Goal: Task Accomplishment & Management: Complete application form

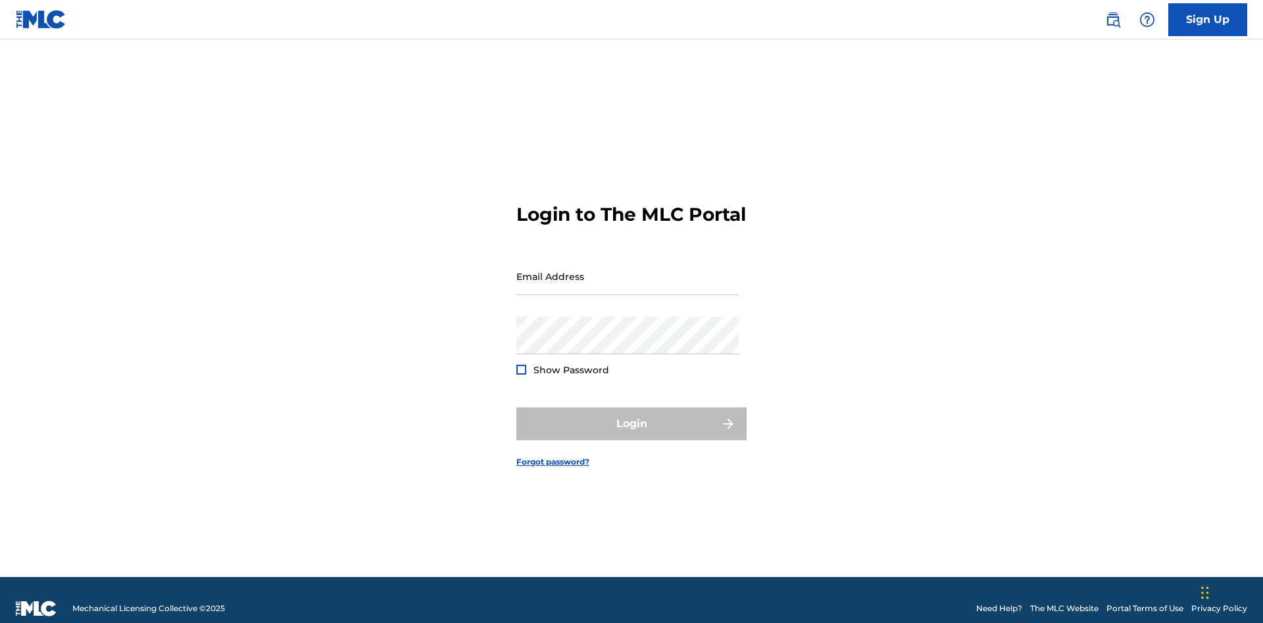
scroll to position [17, 0]
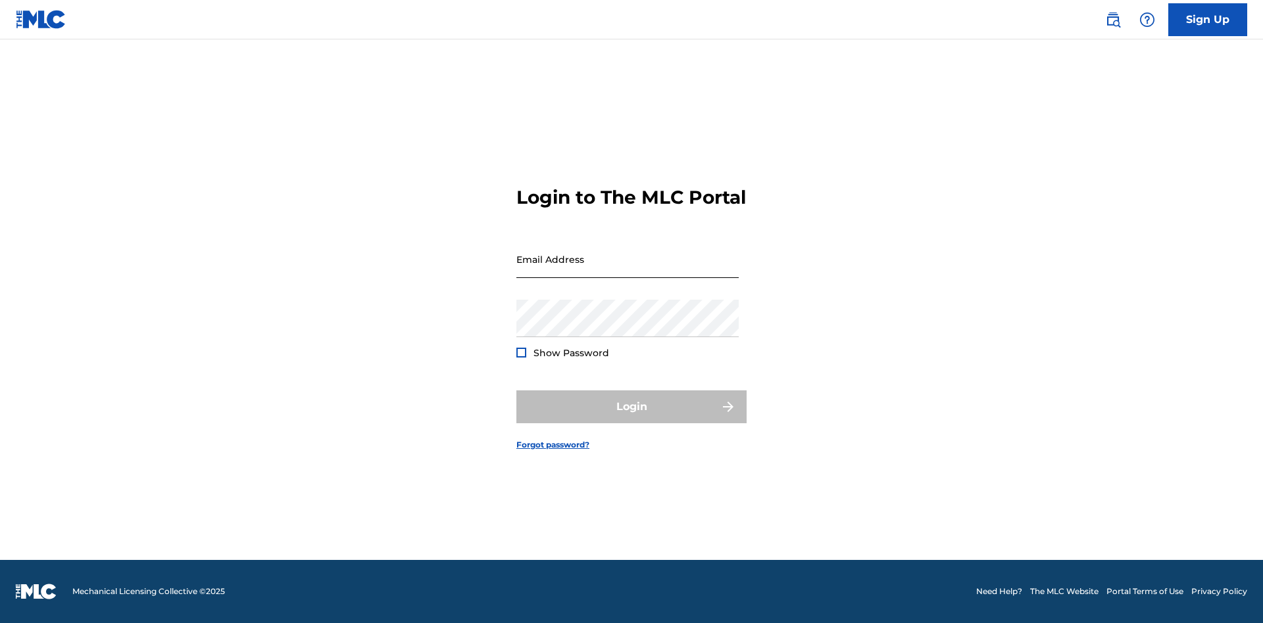
click at [627, 270] on input "Email Address" at bounding box center [627, 259] width 222 height 37
type input "[EMAIL_ADDRESS][DOMAIN_NAME]"
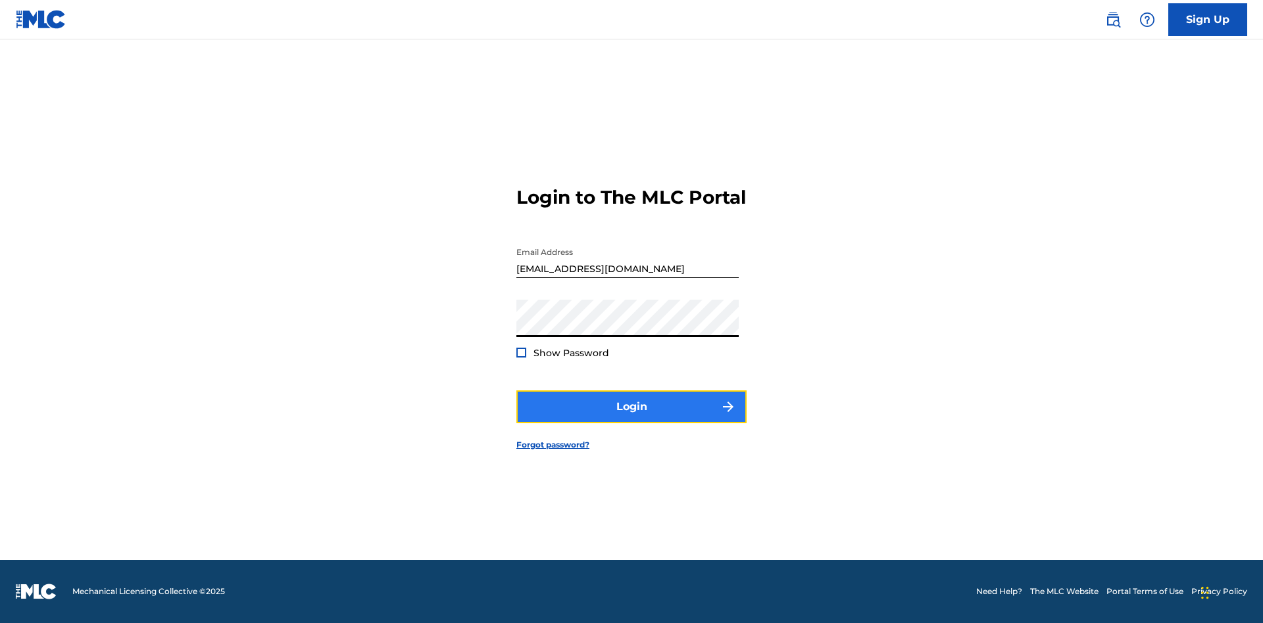
click at [631, 418] on button "Login" at bounding box center [631, 407] width 230 height 33
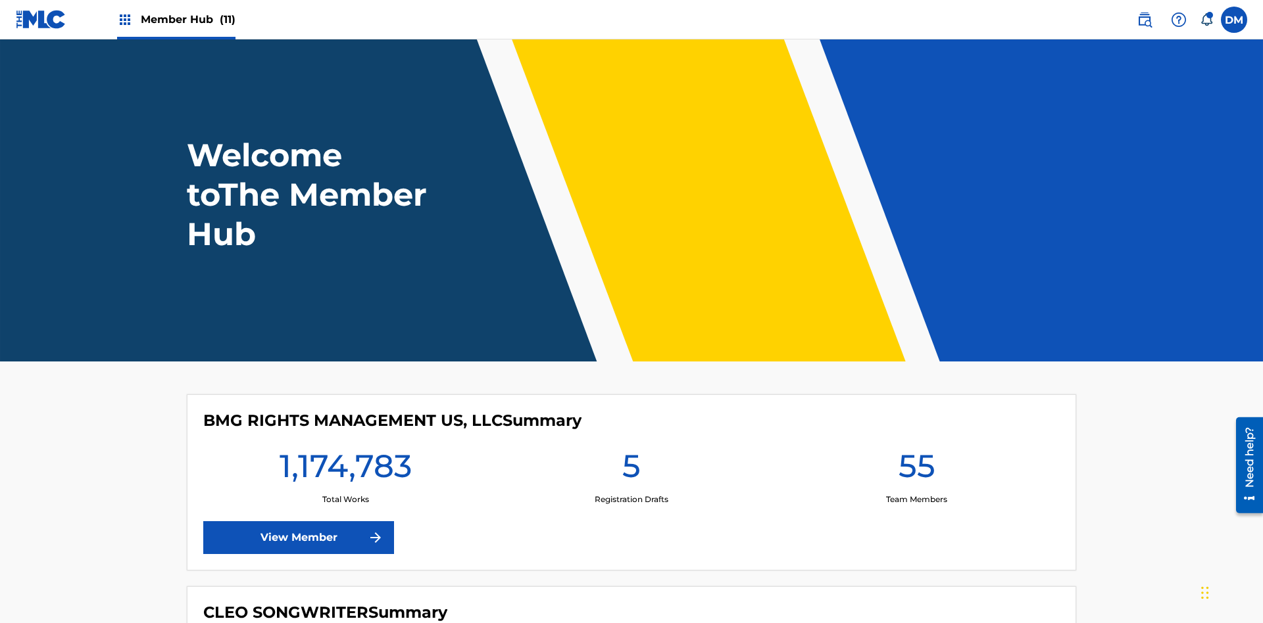
click at [187, 19] on span "Member Hub (11)" at bounding box center [188, 19] width 95 height 15
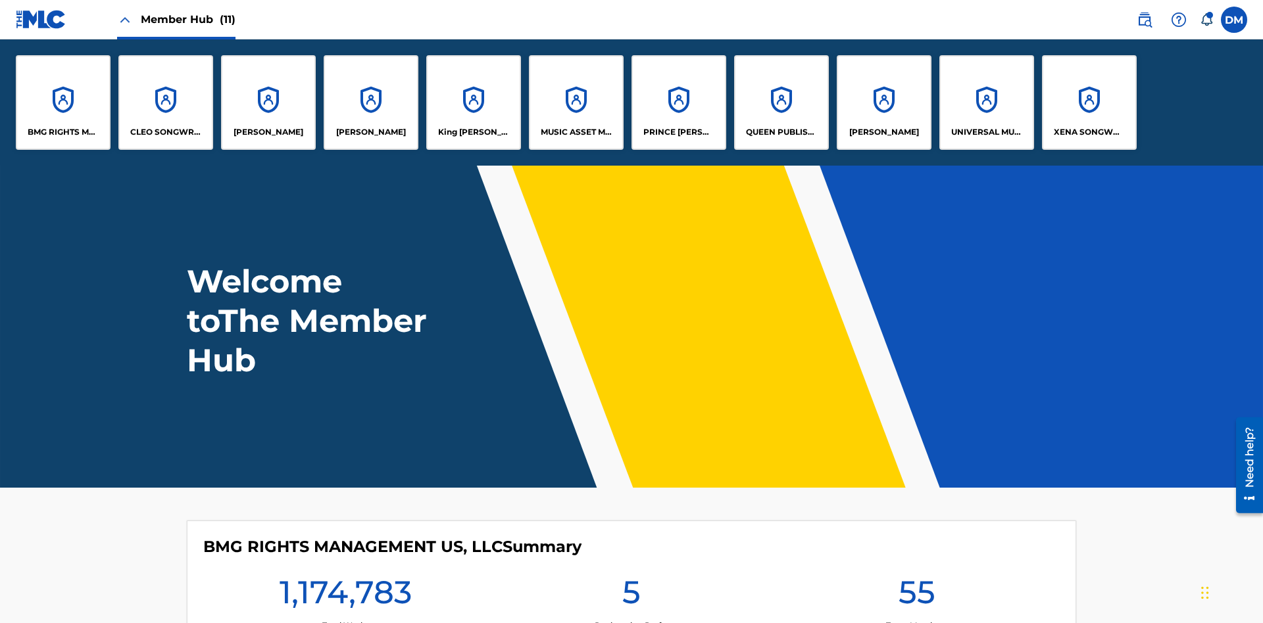
scroll to position [47, 0]
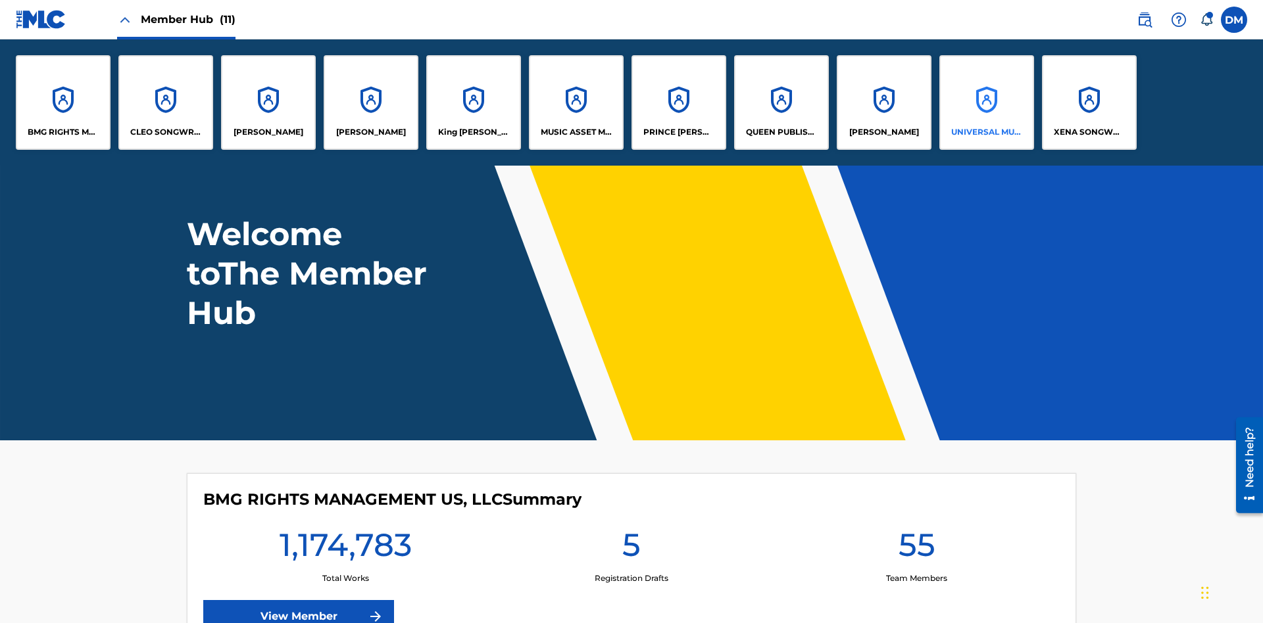
click at [986, 132] on p "UNIVERSAL MUSIC PUB GROUP" at bounding box center [987, 132] width 72 height 12
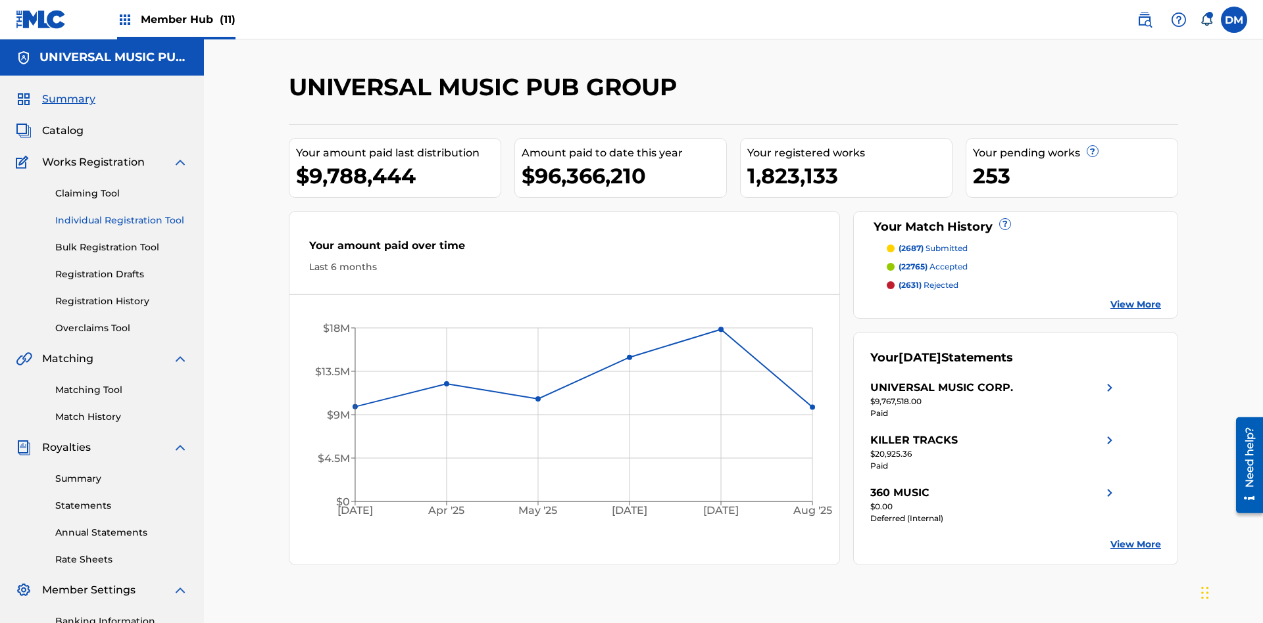
click at [122, 214] on link "Individual Registration Tool" at bounding box center [121, 221] width 133 height 14
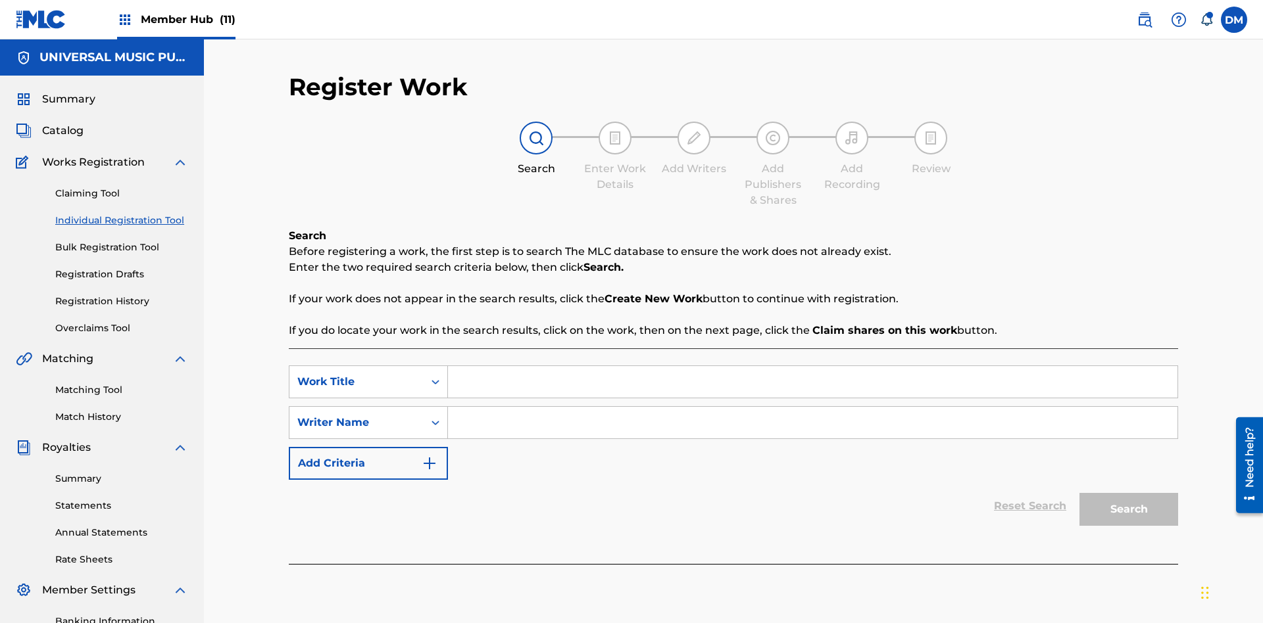
click at [812, 366] on input "Search Form" at bounding box center [812, 382] width 729 height 32
type input "Save At Writer-Add Writers Page Prior To Adding Roles"
click at [812, 407] on input "Search Form" at bounding box center [812, 423] width 729 height 32
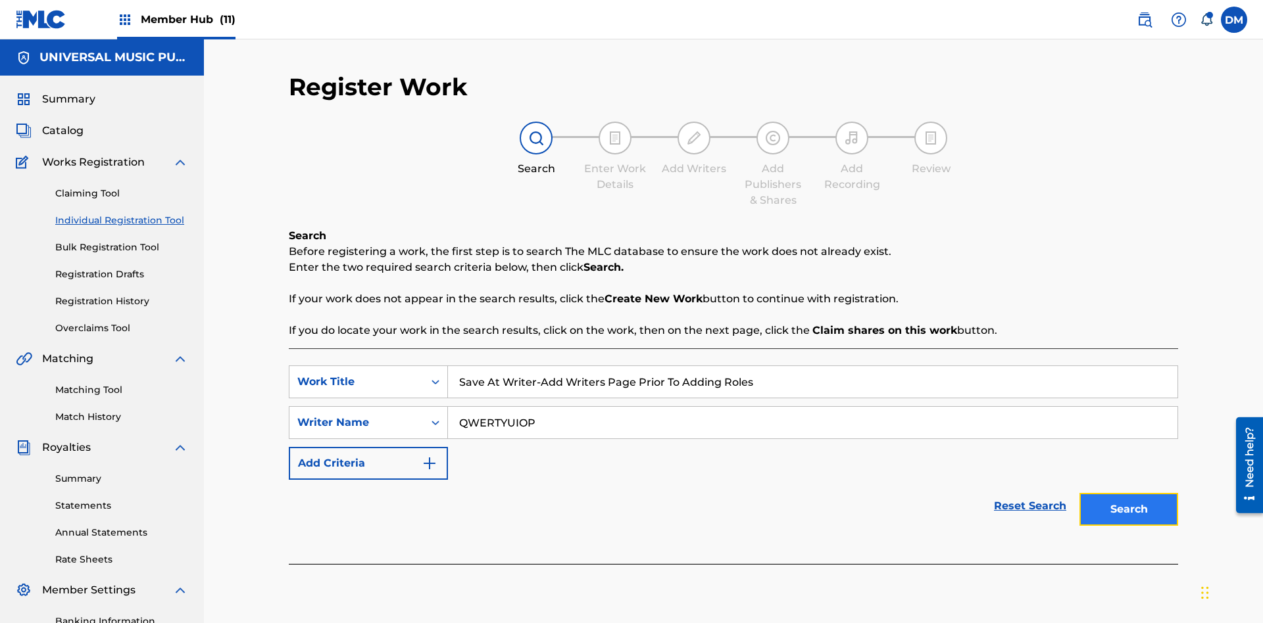
click at [1129, 493] on button "Search" at bounding box center [1128, 509] width 99 height 33
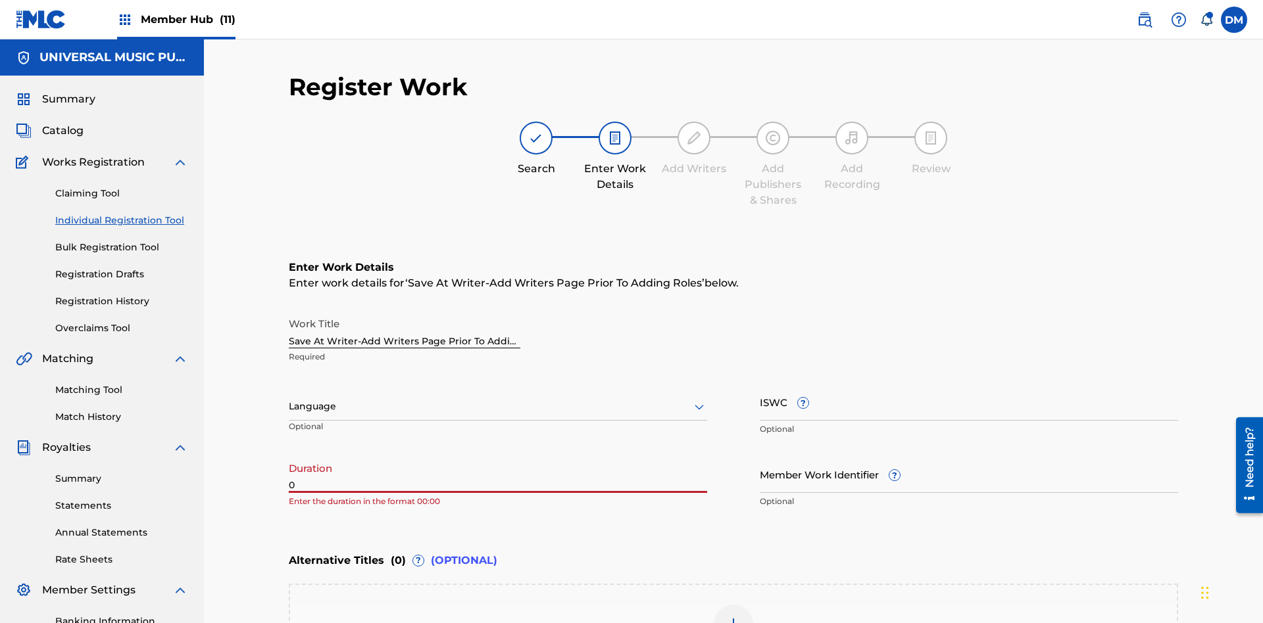
click at [498, 456] on input "0" at bounding box center [498, 474] width 418 height 37
type input "00:00"
click at [699, 399] on icon at bounding box center [699, 407] width 16 height 16
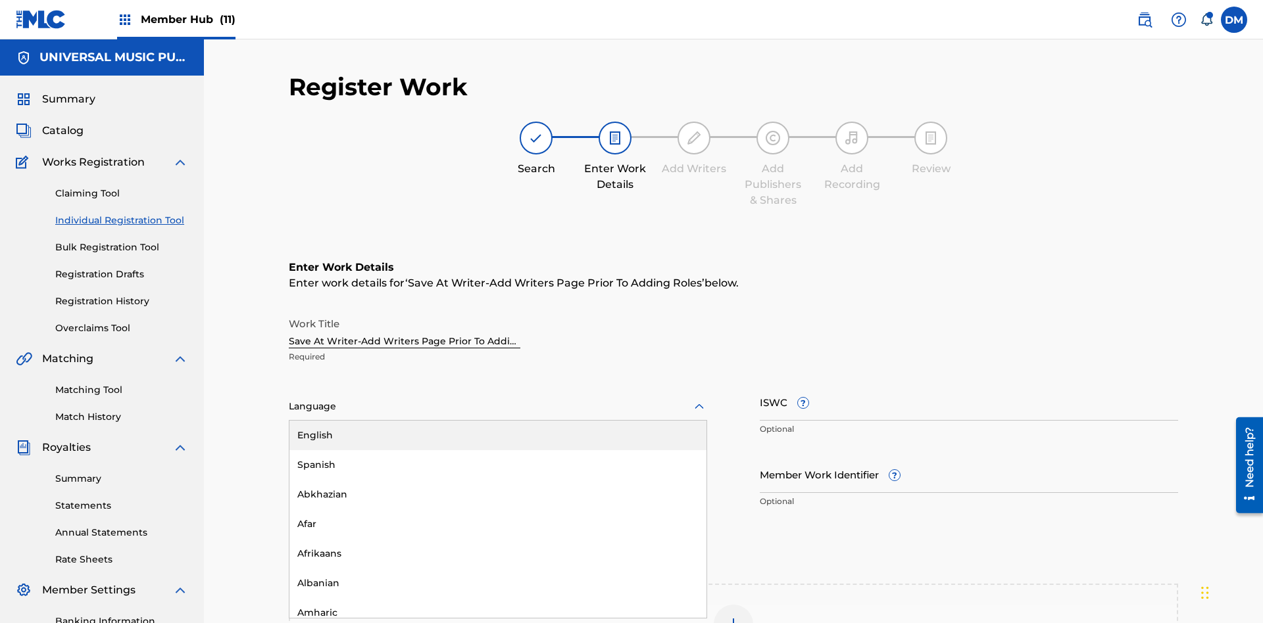
click at [498, 510] on div "Afar" at bounding box center [497, 525] width 417 height 30
click at [969, 456] on input "Member Work Identifier ?" at bounding box center [969, 474] width 418 height 37
type input "[PHONE_NUMBER]"
click at [969, 383] on input "ISWC ?" at bounding box center [969, 401] width 418 height 37
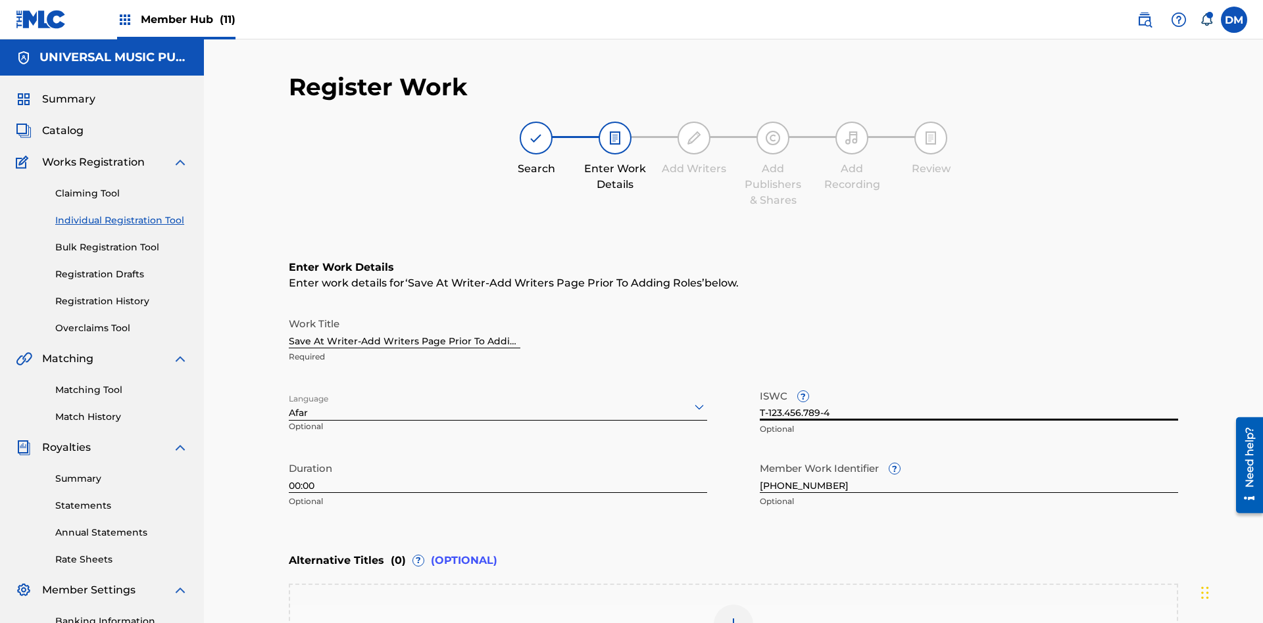
type input "T-123.456.789-4"
click at [733, 617] on img at bounding box center [733, 625] width 16 height 16
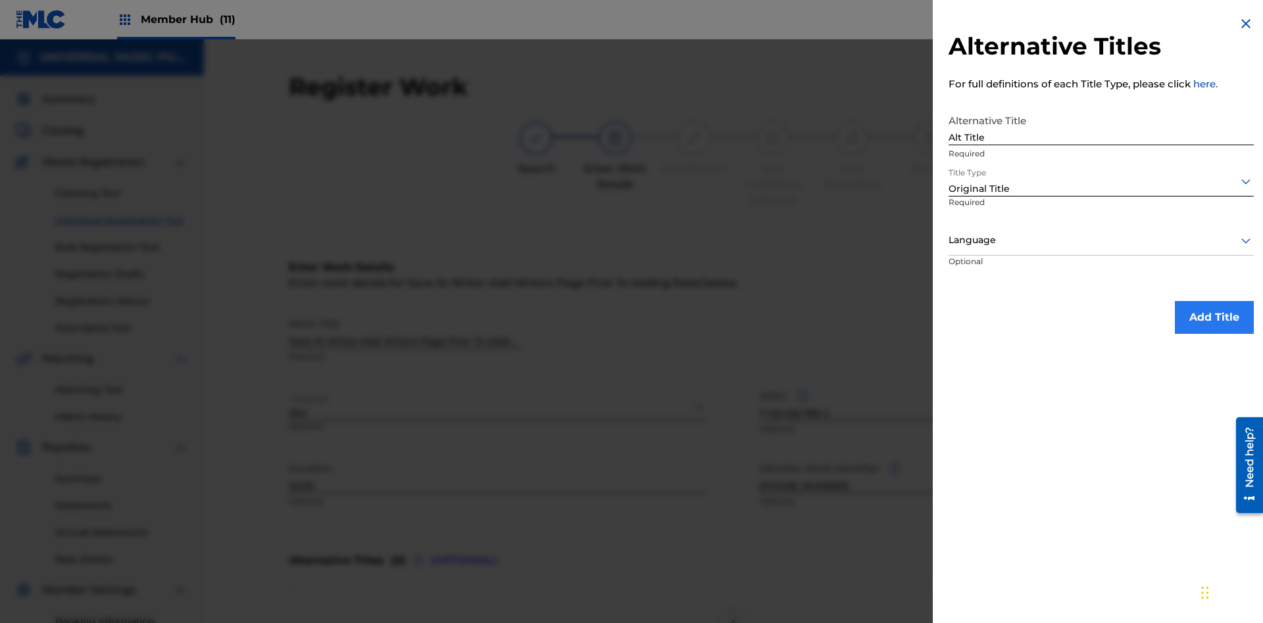
click at [1101, 240] on div at bounding box center [1100, 240] width 305 height 16
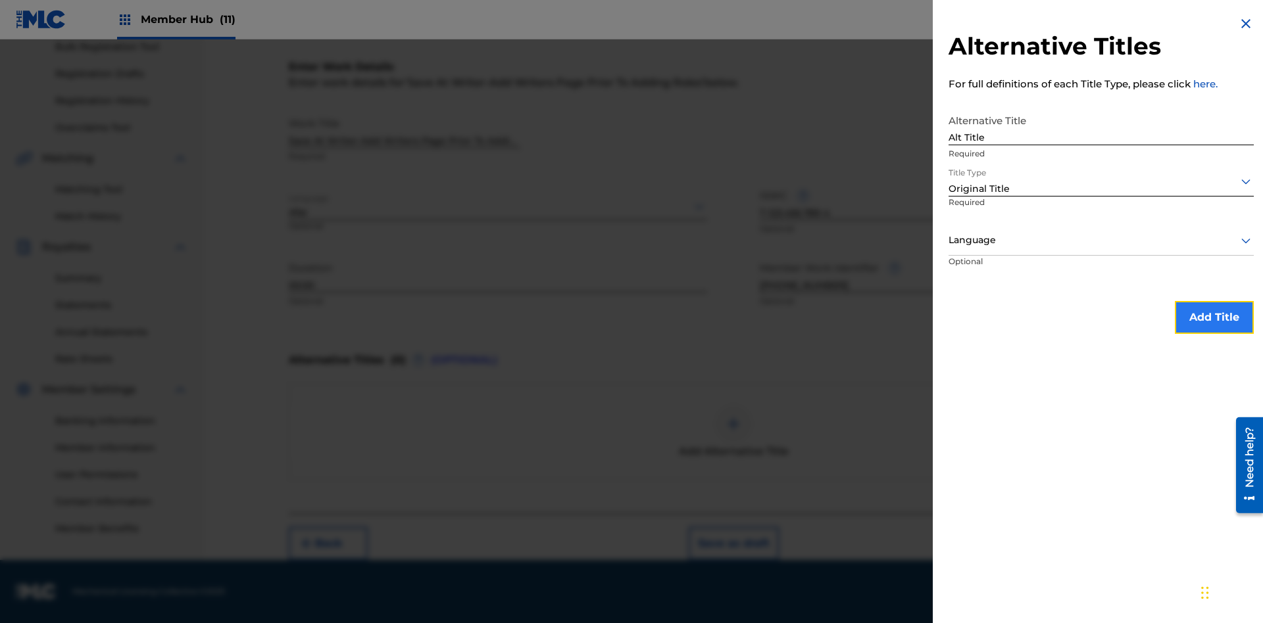
click at [1214, 317] on button "Add Title" at bounding box center [1214, 317] width 79 height 33
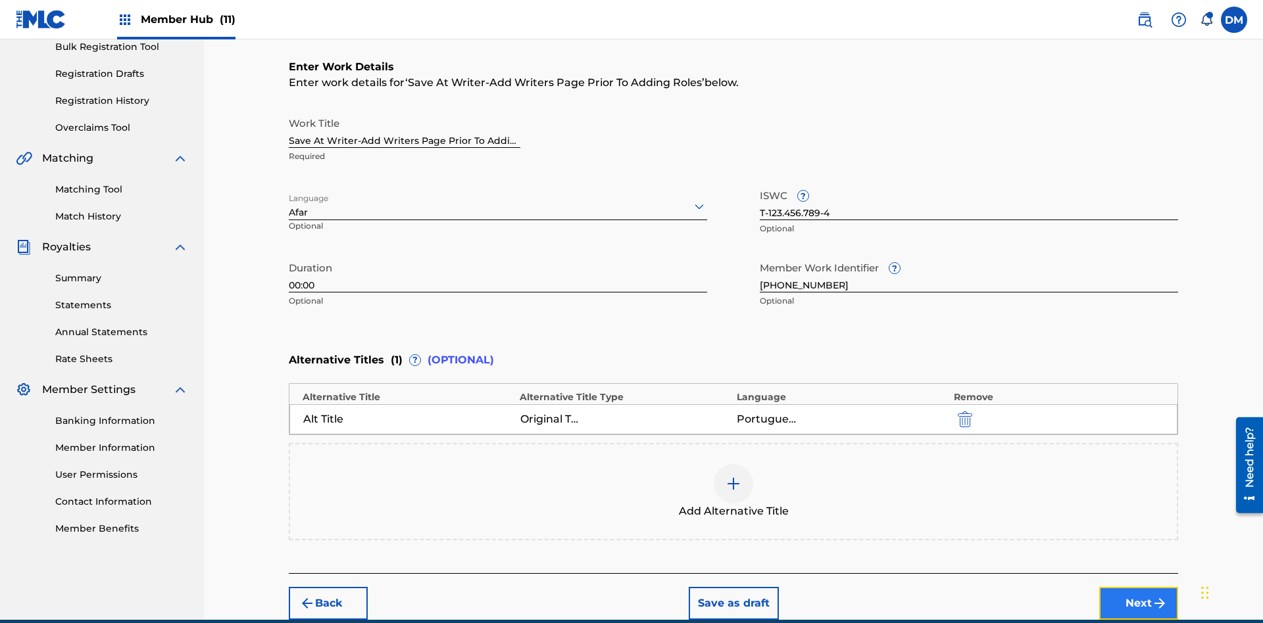
click at [1138, 587] on button "Next" at bounding box center [1138, 603] width 79 height 33
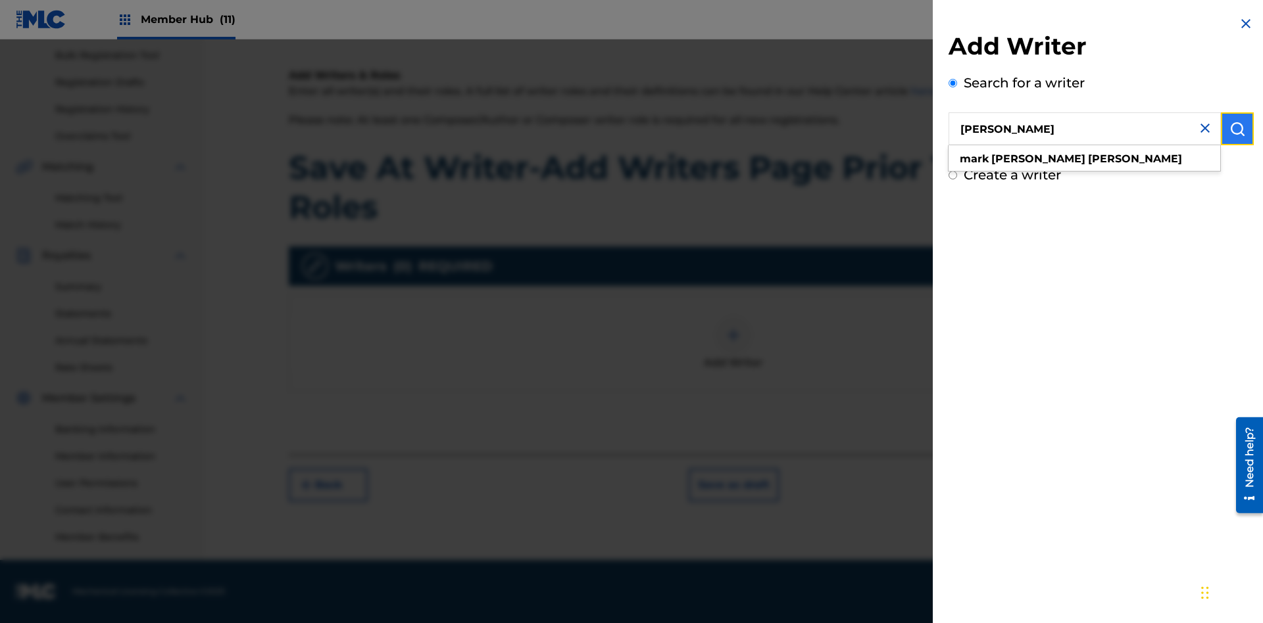
click at [1237, 129] on img "submit" at bounding box center [1237, 129] width 16 height 16
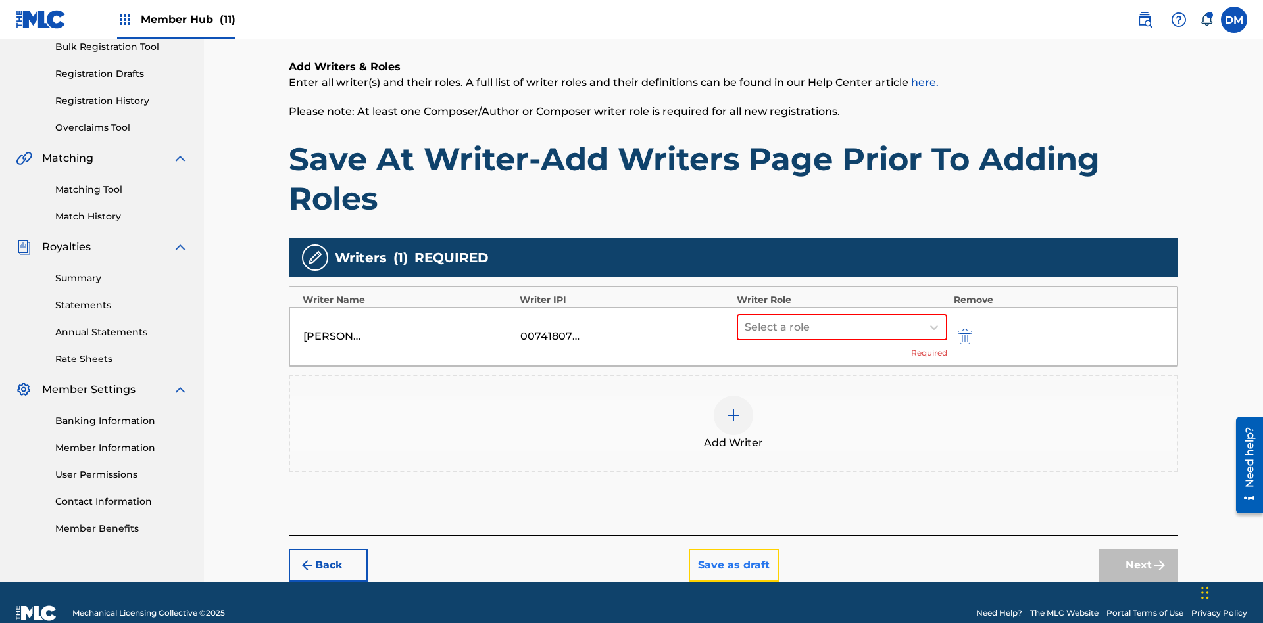
click at [733, 549] on button "Save as draft" at bounding box center [734, 565] width 90 height 33
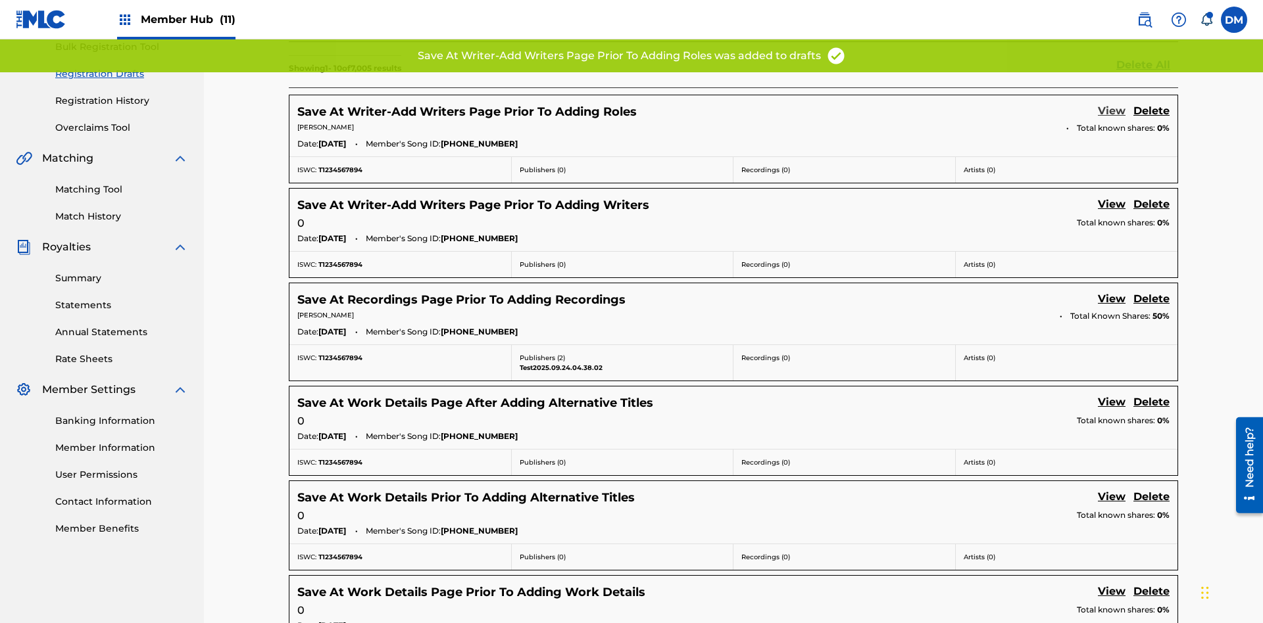
click at [1111, 103] on link "View" at bounding box center [1112, 112] width 28 height 18
